Goal: Task Accomplishment & Management: Manage account settings

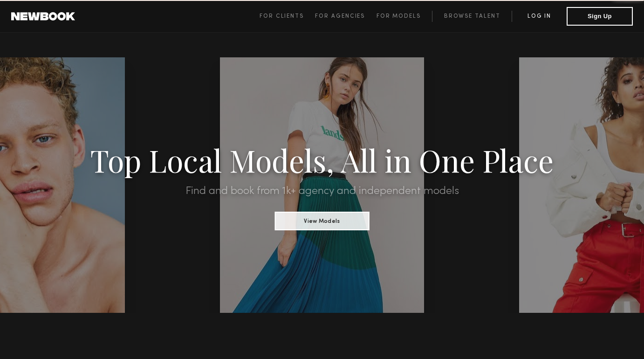
click at [539, 16] on link "Log in" at bounding box center [538, 16] width 55 height 11
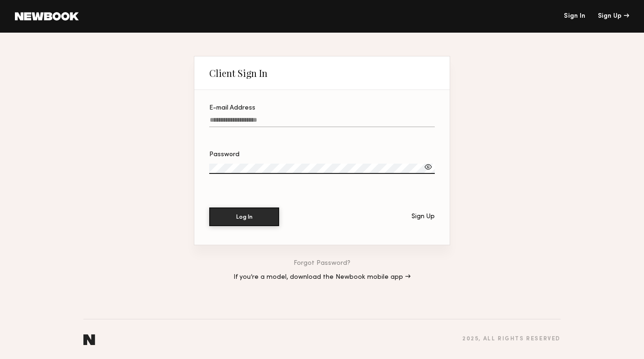
click at [357, 122] on input "E-mail Address" at bounding box center [321, 121] width 225 height 11
click at [344, 119] on input "E-mail Address" at bounding box center [321, 121] width 225 height 11
type input "**********"
click at [250, 217] on button "Log In" at bounding box center [244, 216] width 70 height 19
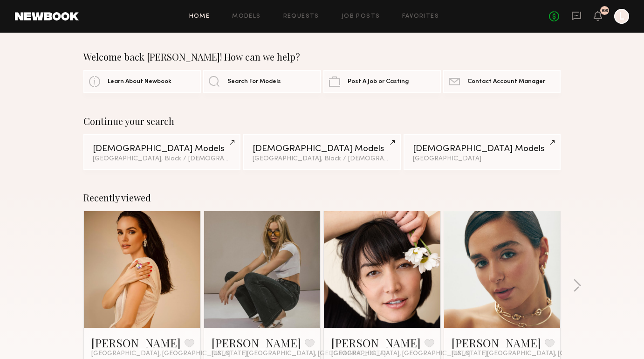
click at [582, 13] on div "No fees up to $5,000 66 L" at bounding box center [589, 16] width 80 height 15
click at [580, 15] on icon at bounding box center [575, 16] width 9 height 9
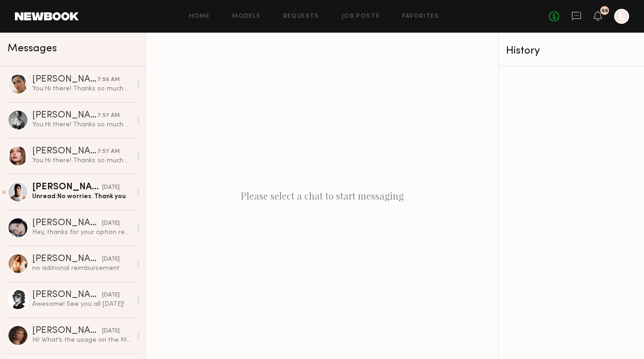
click at [303, 12] on div "Home Models Requests Job Posts Favorites Sign Out No fees up to $5,000 66 L" at bounding box center [354, 16] width 550 height 15
click at [303, 17] on link "Requests" at bounding box center [301, 17] width 36 height 6
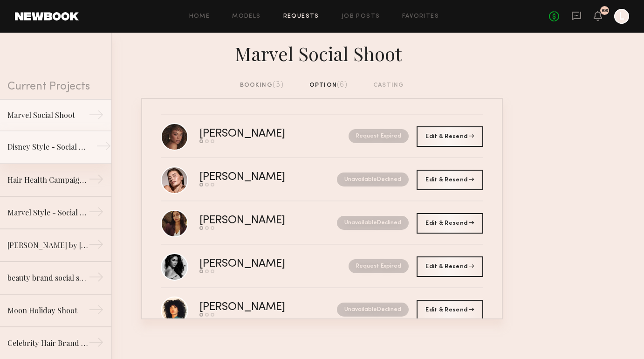
click at [51, 156] on link "Disney Style - Social Shoot →" at bounding box center [55, 147] width 111 height 33
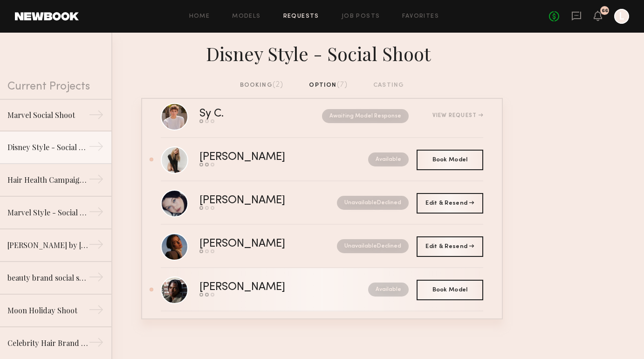
scroll to position [16, 0]
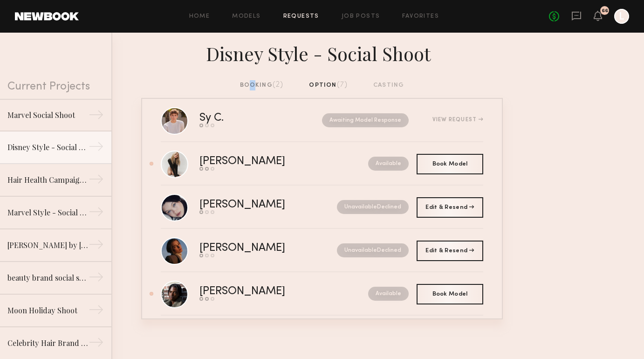
click at [247, 81] on div "booking (2)" at bounding box center [262, 85] width 44 height 10
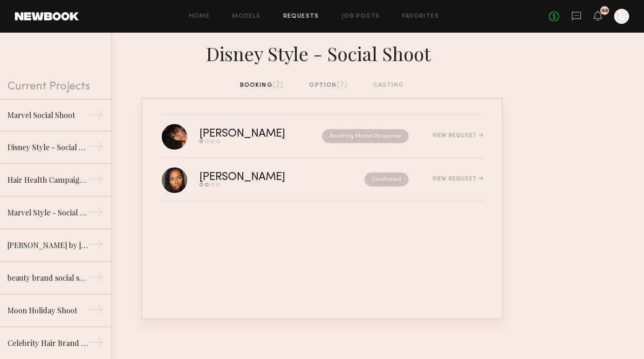
click at [336, 87] on div "option (7)" at bounding box center [328, 85] width 39 height 10
